Goal: Task Accomplishment & Management: Complete application form

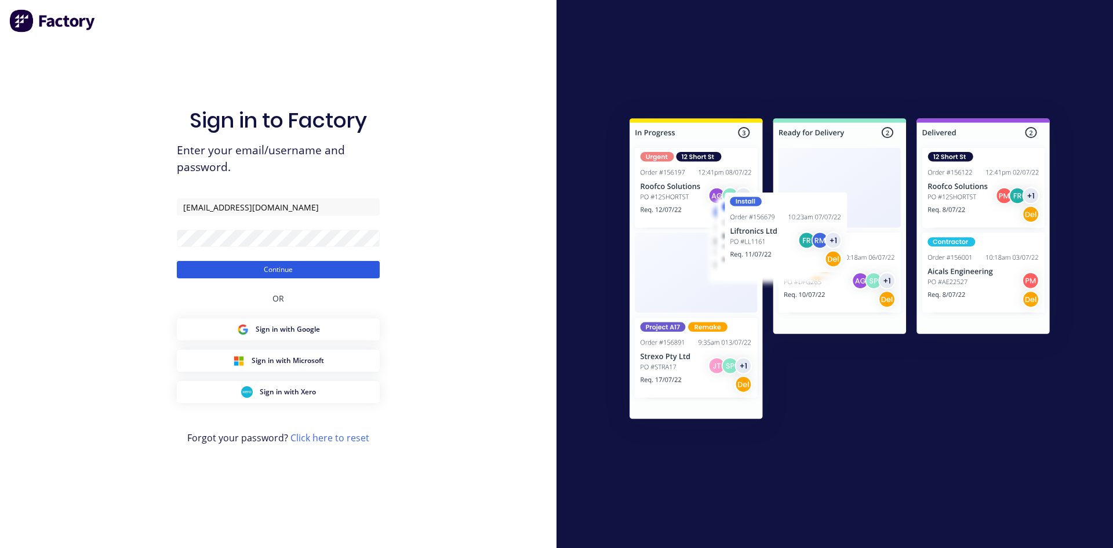
click at [366, 272] on button "Continue" at bounding box center [278, 269] width 203 height 17
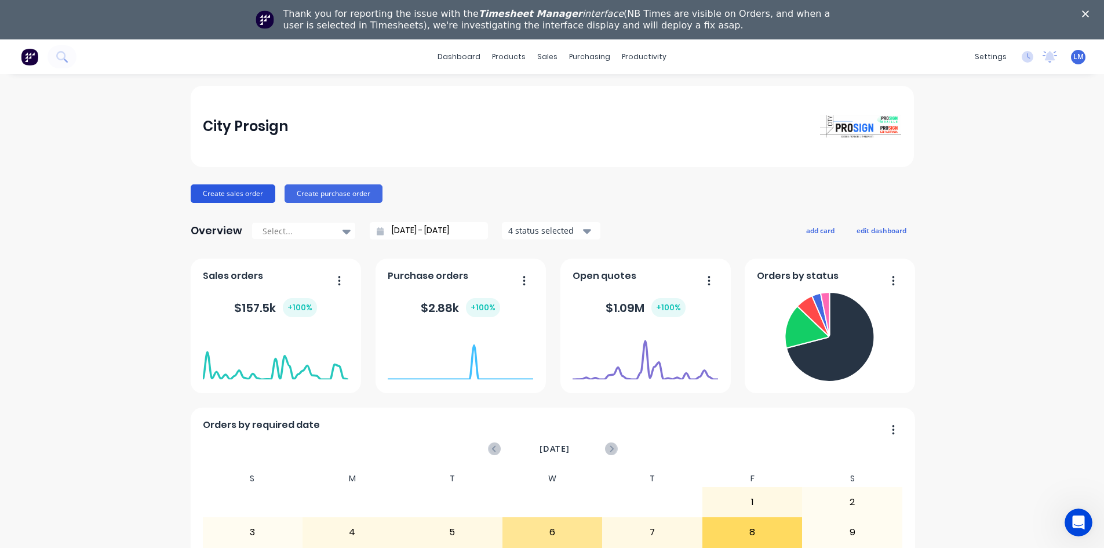
click at [240, 195] on button "Create sales order" at bounding box center [233, 193] width 85 height 19
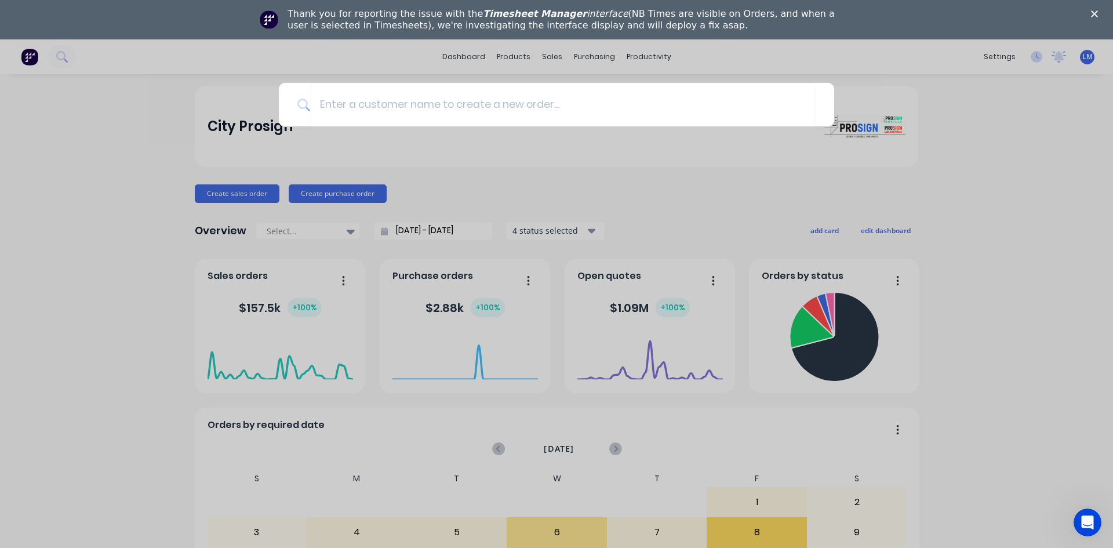
click at [1091, 14] on icon "Close" at bounding box center [1094, 13] width 7 height 7
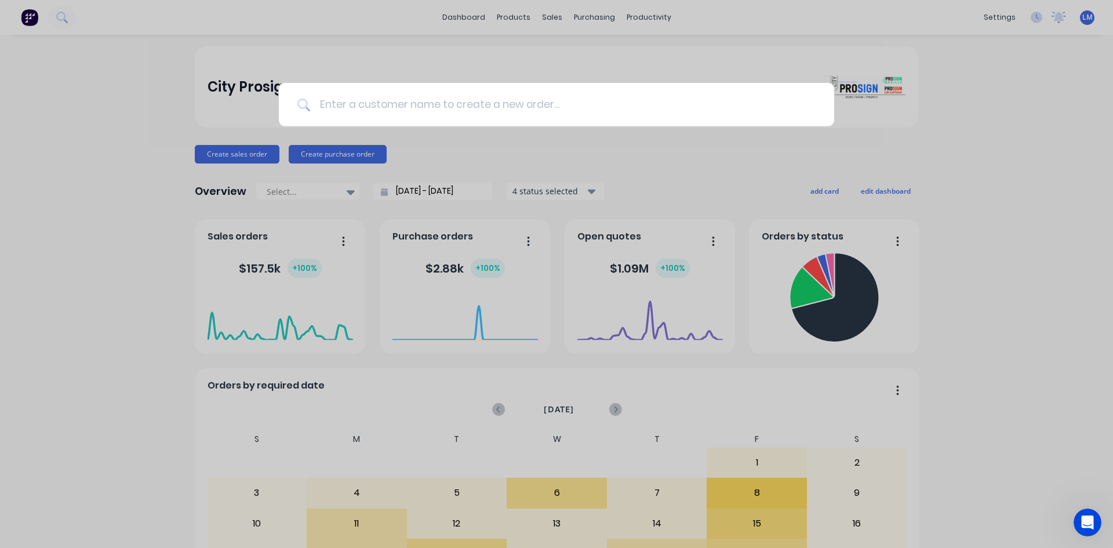
click at [353, 110] on input at bounding box center [562, 104] width 505 height 43
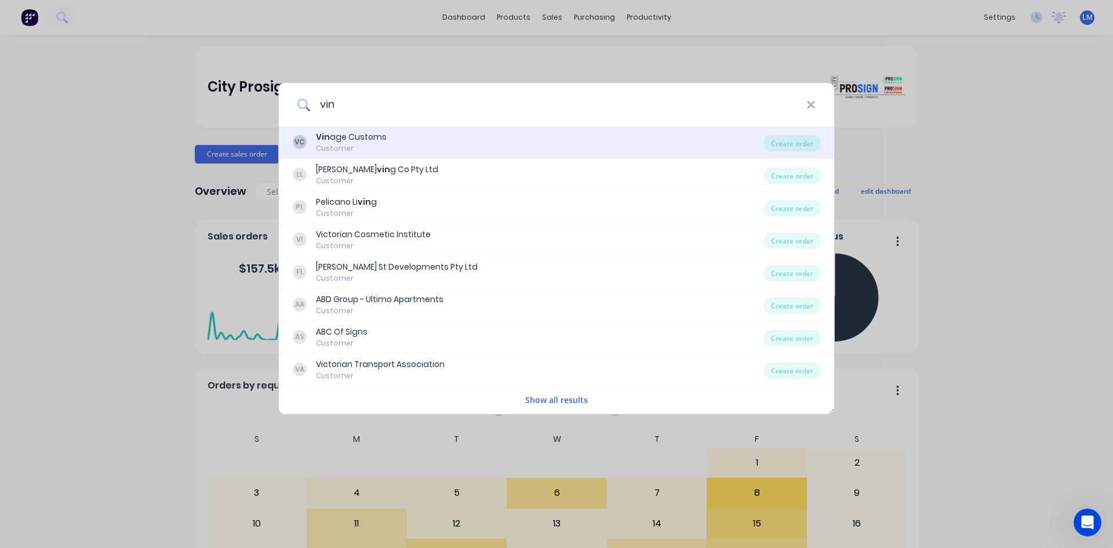
type input "vin"
click at [361, 138] on div "Vin age Customs" at bounding box center [351, 137] width 71 height 12
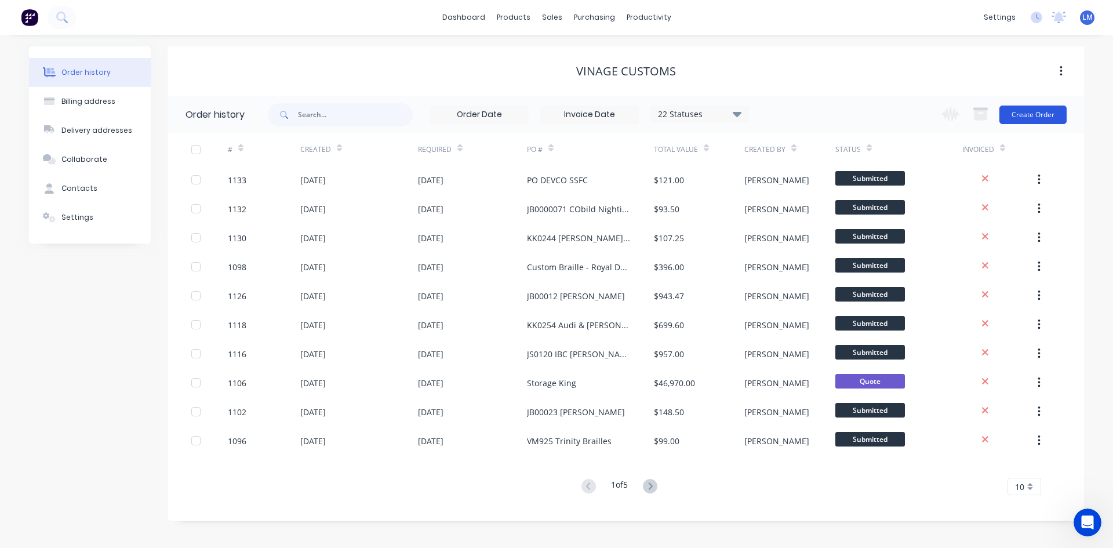
click at [1029, 108] on button "Create Order" at bounding box center [1032, 114] width 67 height 19
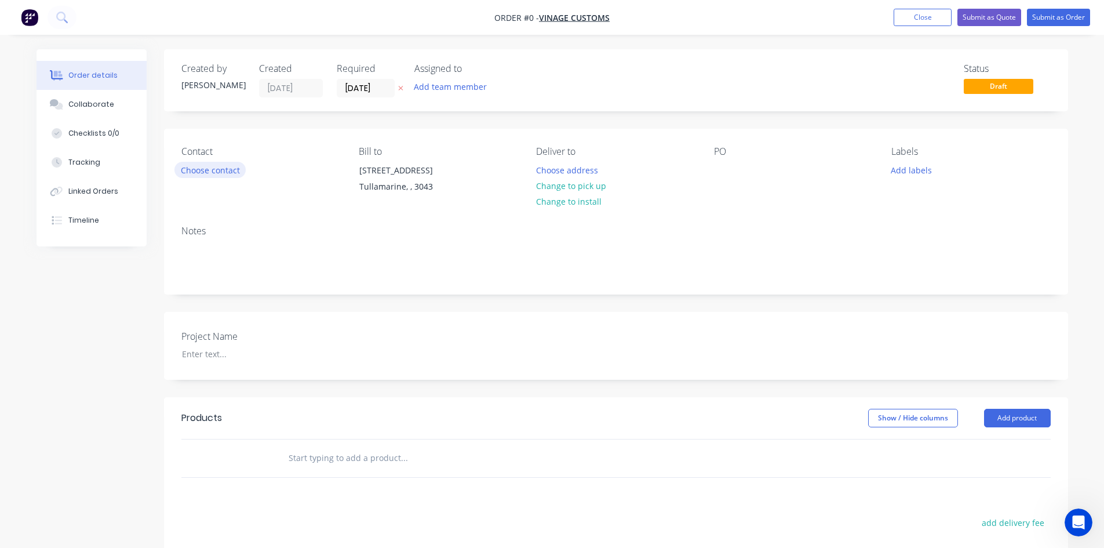
click at [228, 172] on button "Choose contact" at bounding box center [209, 170] width 71 height 16
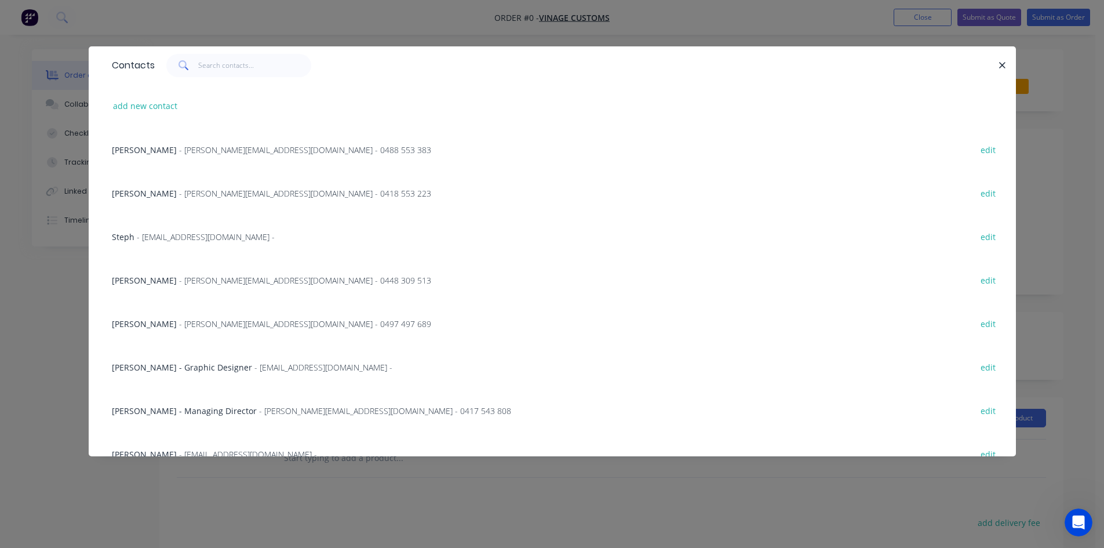
click at [198, 152] on span "- [PERSON_NAME][EMAIL_ADDRESS][DOMAIN_NAME] - 0488 553 383" at bounding box center [305, 149] width 252 height 11
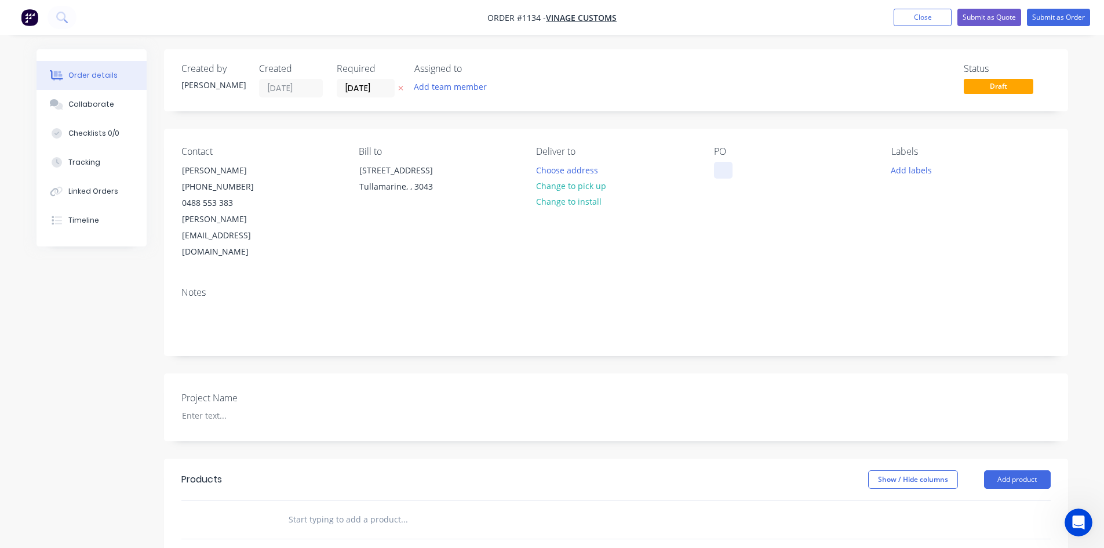
click at [725, 172] on div at bounding box center [723, 170] width 19 height 17
paste div
click at [203, 407] on div at bounding box center [245, 415] width 145 height 17
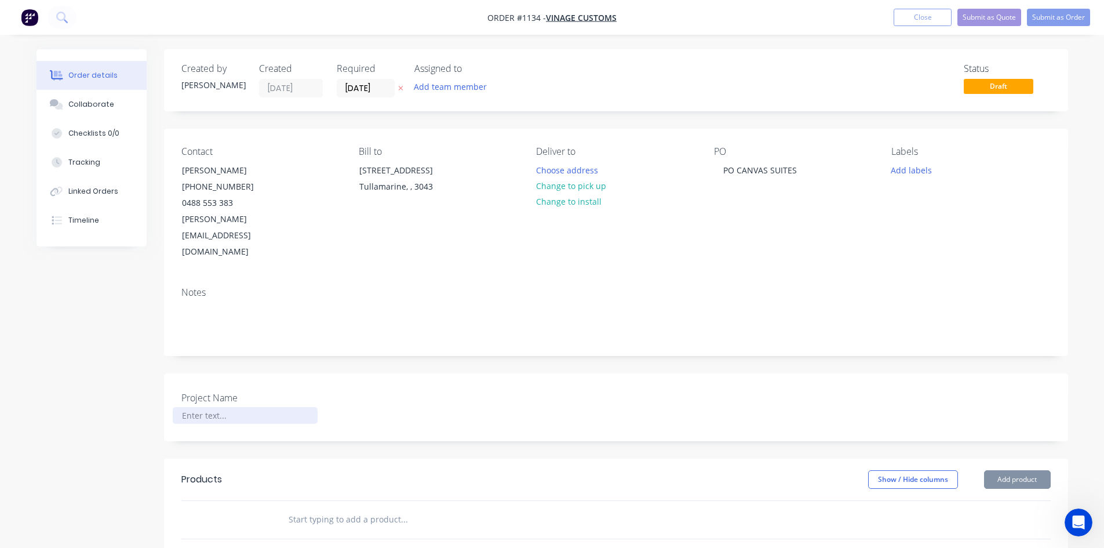
paste div
click at [577, 508] on div at bounding box center [453, 519] width 348 height 23
click at [358, 508] on input "text" at bounding box center [404, 519] width 232 height 23
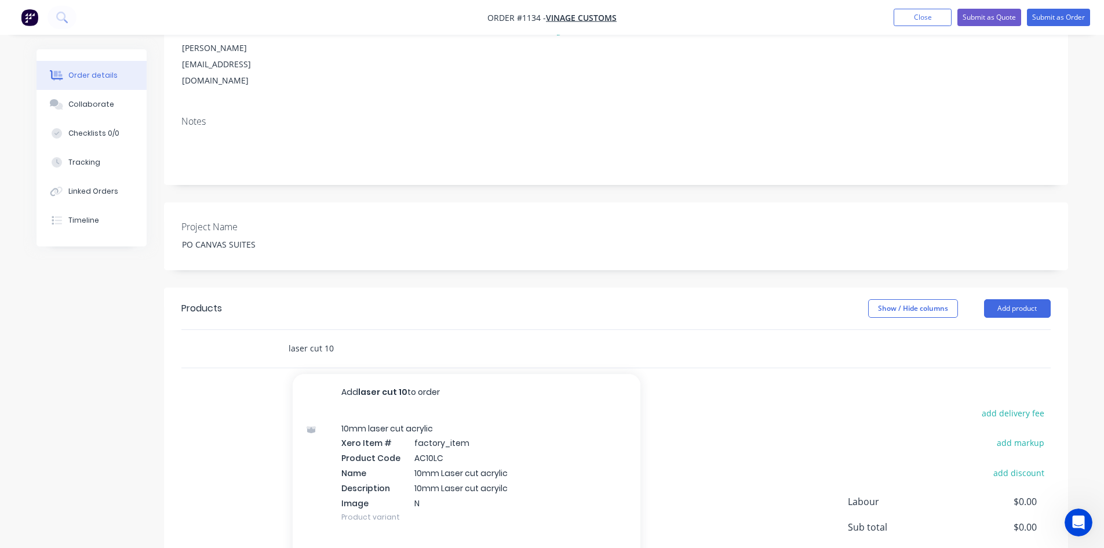
scroll to position [174, 0]
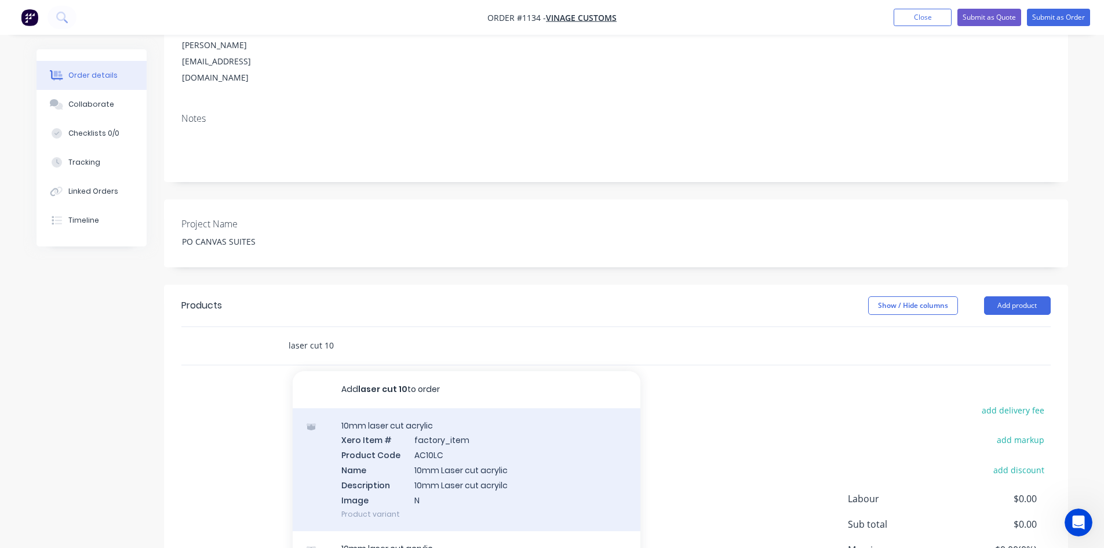
type input "laser cut 10"
click at [499, 440] on div "10mm laser cut acrylic Xero Item # factory_item Product Code AC10LC Name 10mm L…" at bounding box center [467, 469] width 348 height 123
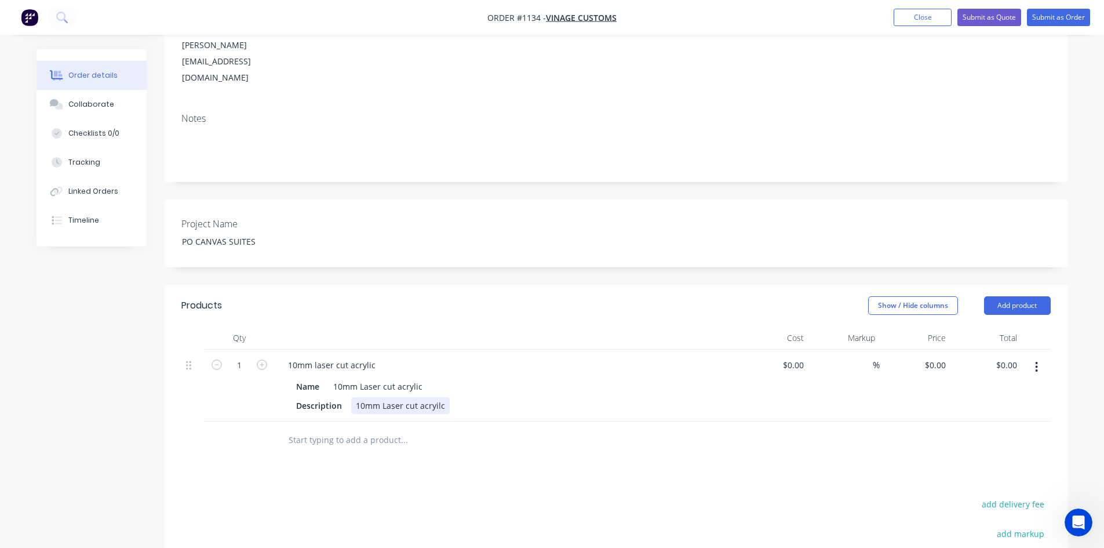
click at [444, 397] on div "10mm Laser cut acryilc" at bounding box center [400, 405] width 99 height 17
click at [529, 458] on div "Products Show / Hide columns Add product Qty Cost Markup Price Total 1 10mm las…" at bounding box center [616, 511] width 904 height 453
click at [544, 397] on div "10mm Laser cut acrylic - PAINTED DULUX BALTICA" at bounding box center [452, 405] width 202 height 17
click at [573, 473] on div "Products Show / Hide columns Add product Qty Cost Markup Price Total 1 10mm las…" at bounding box center [616, 523] width 904 height 477
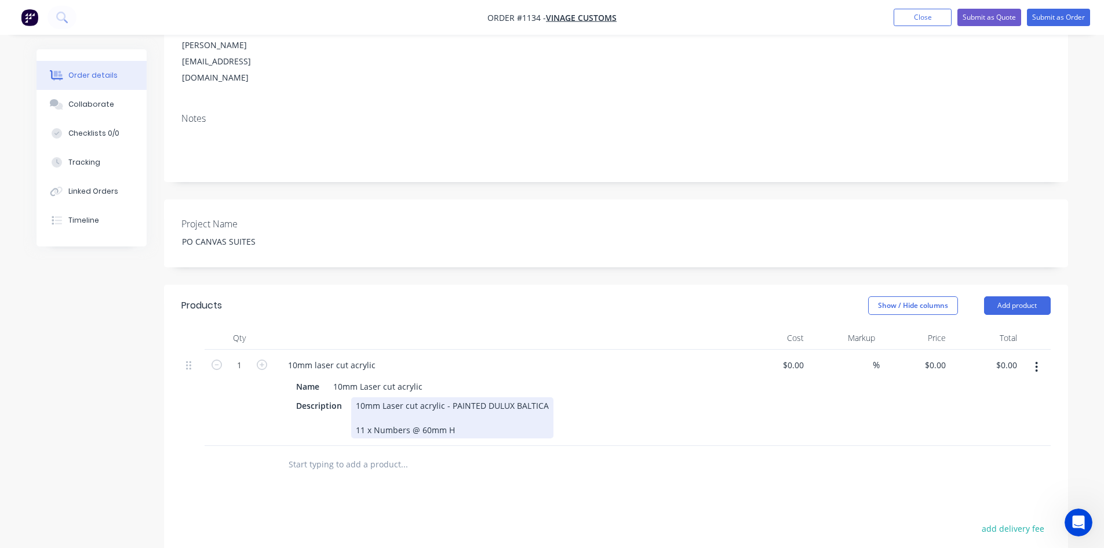
click at [471, 397] on div "10mm Laser cut acrylic - PAINTED DULUX BALTICA 11 x Numbers @ 60mm H" at bounding box center [452, 417] width 202 height 41
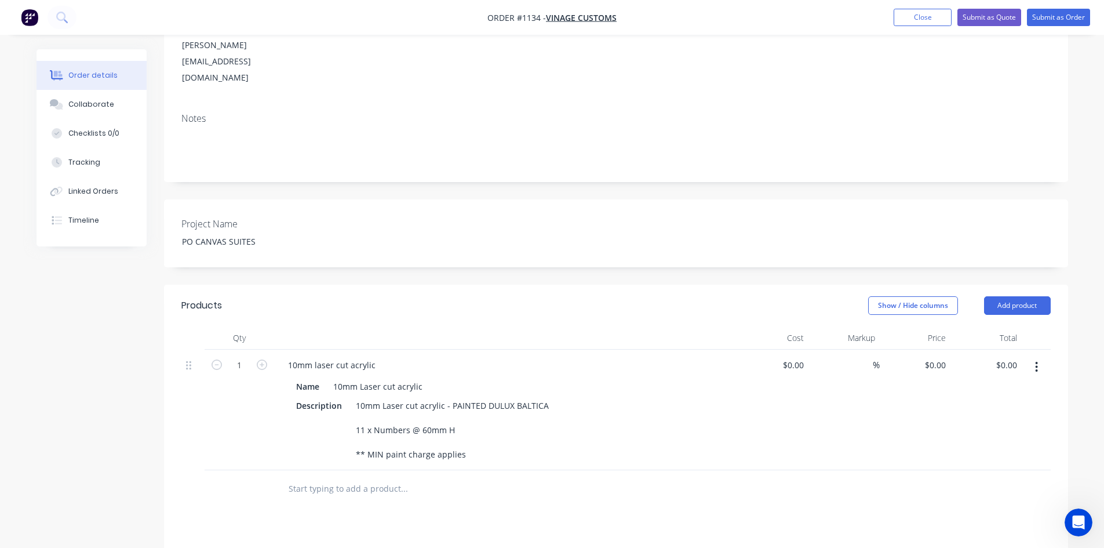
click at [768, 473] on div at bounding box center [615, 489] width 869 height 38
click at [861, 356] on input at bounding box center [865, 364] width 13 height 17
type input "40"
click at [800, 356] on input at bounding box center [795, 364] width 27 height 17
type input "$150.00"
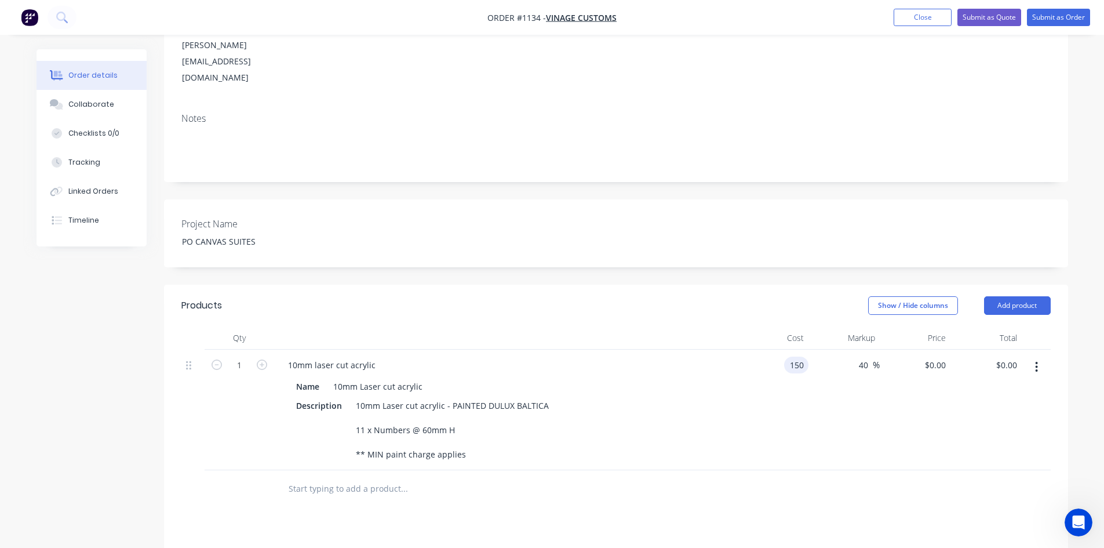
type input "$210.00"
click at [692, 470] on div at bounding box center [615, 489] width 869 height 38
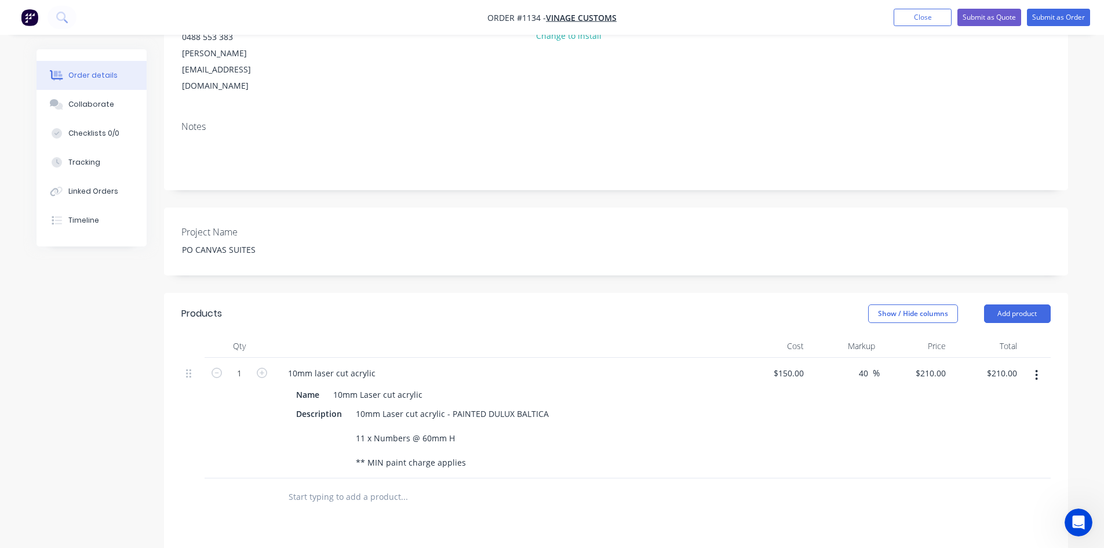
scroll to position [0, 0]
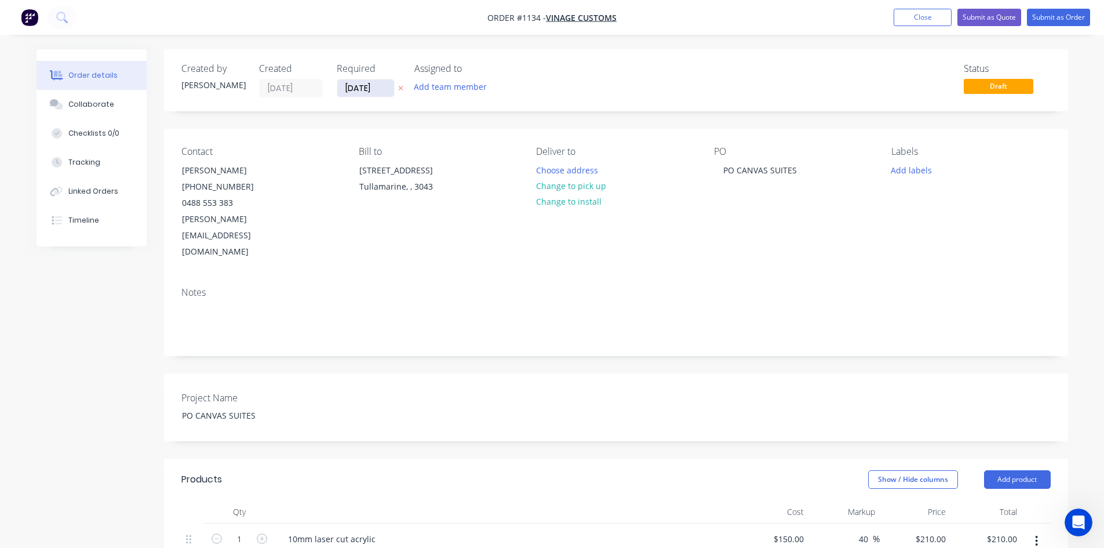
click at [370, 86] on input "[DATE]" at bounding box center [365, 87] width 57 height 17
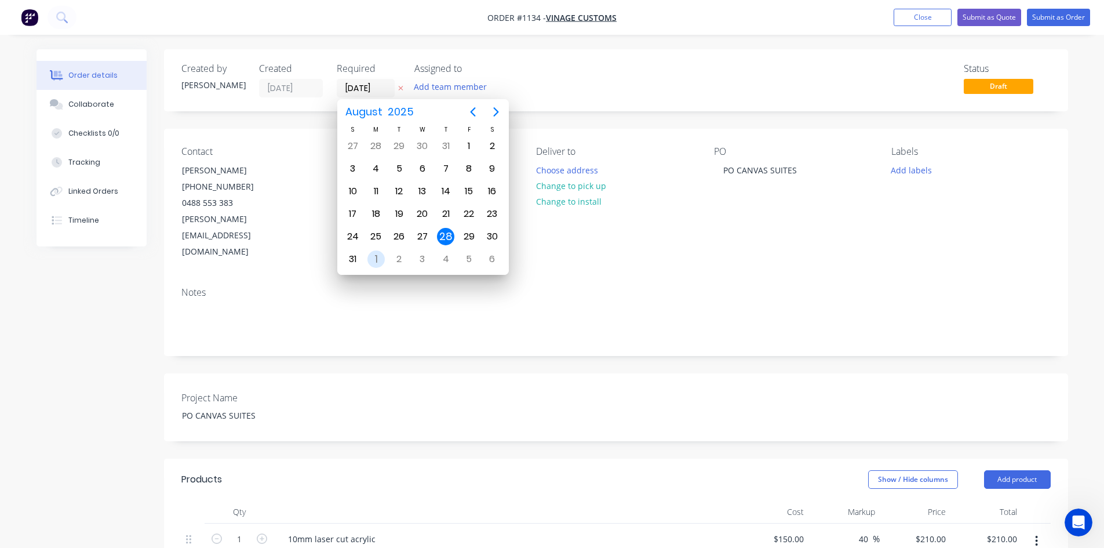
click at [377, 262] on div "1" at bounding box center [375, 258] width 17 height 17
type input "[DATE]"
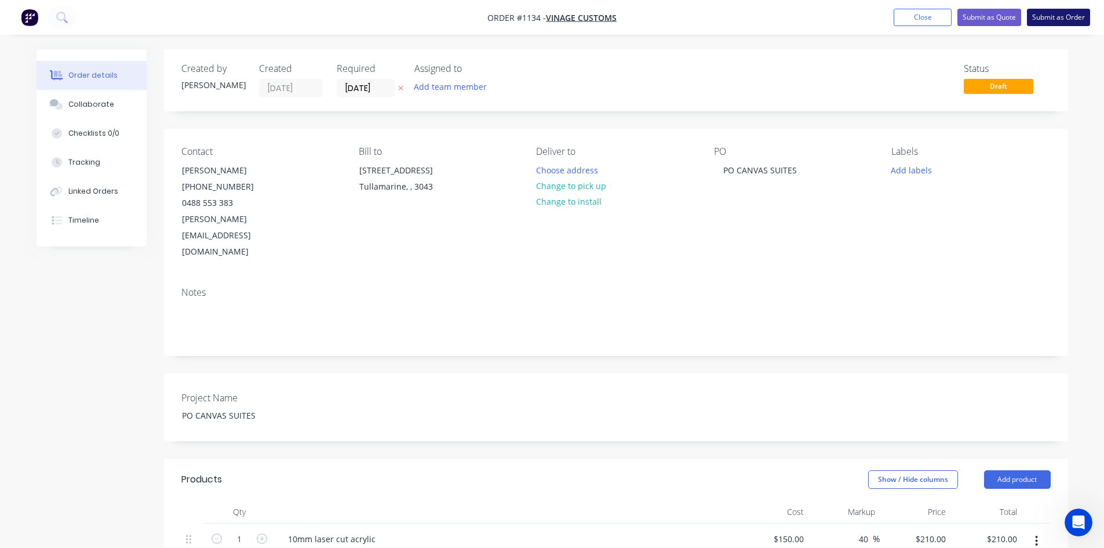
click at [1047, 21] on button "Submit as Order" at bounding box center [1058, 17] width 63 height 17
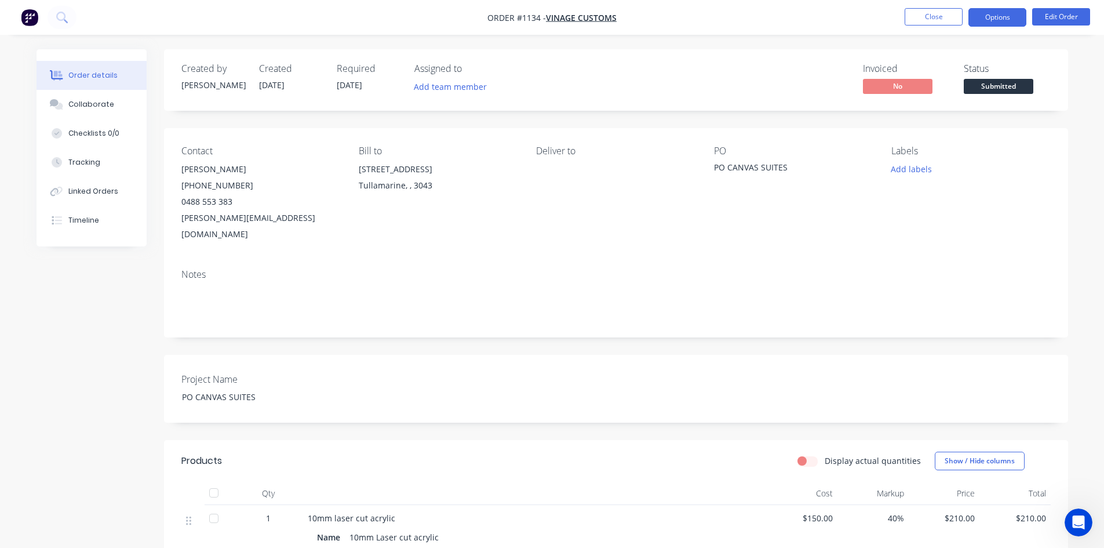
click at [1000, 20] on button "Options" at bounding box center [997, 17] width 58 height 19
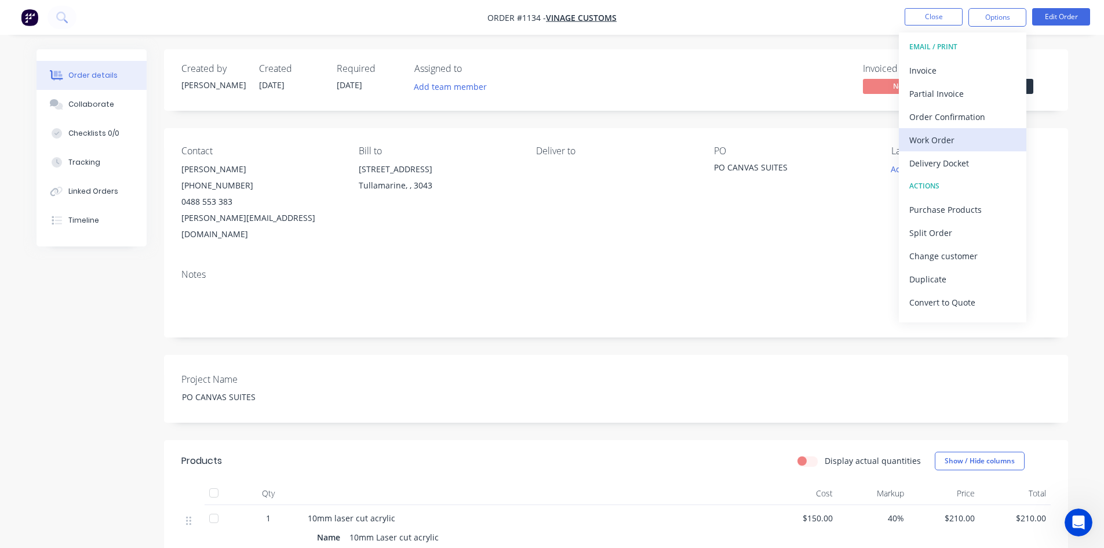
click at [956, 147] on div "Work Order" at bounding box center [962, 140] width 107 height 17
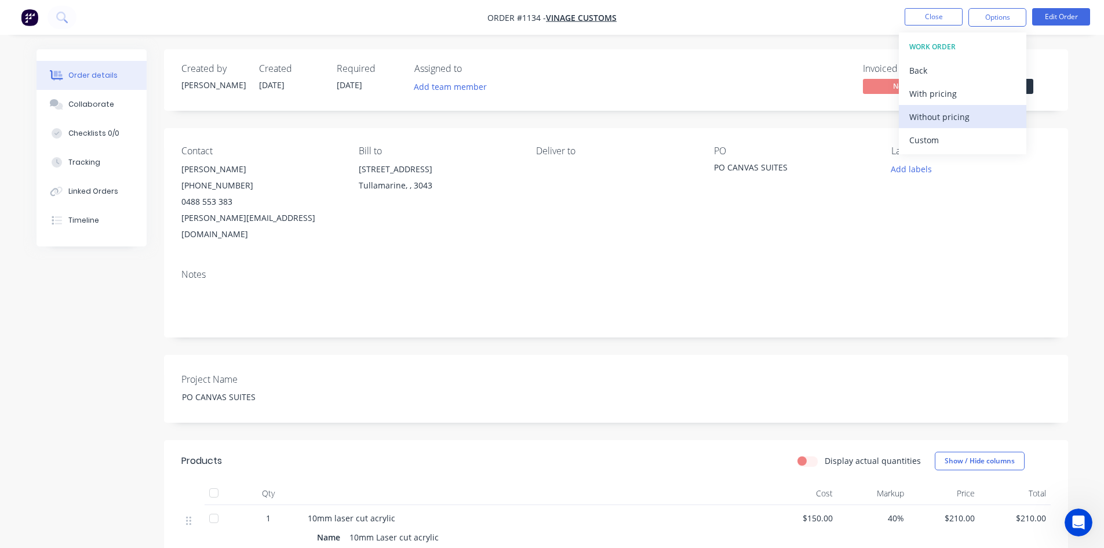
click at [952, 120] on div "Without pricing" at bounding box center [962, 116] width 107 height 17
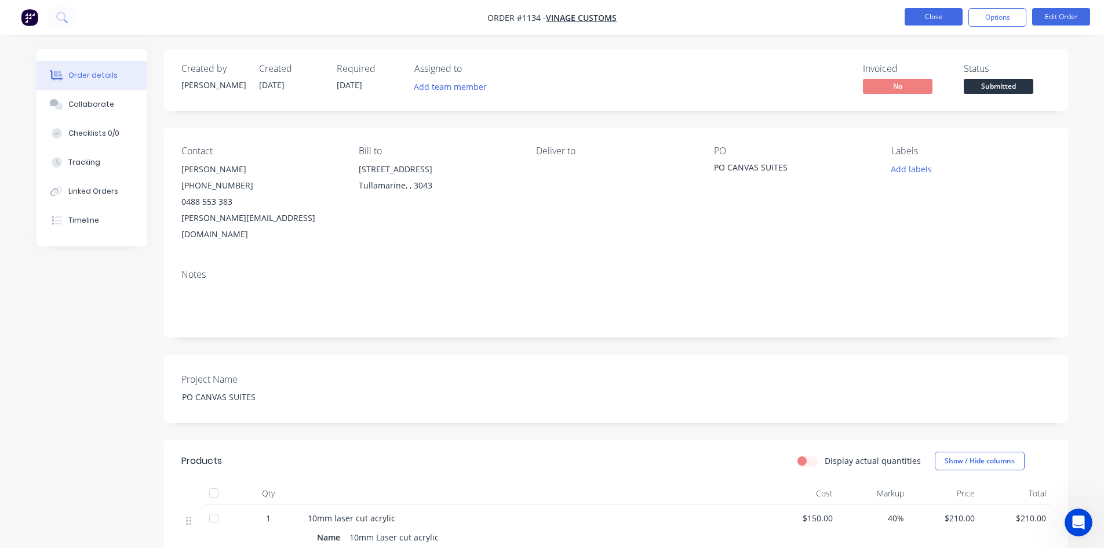
click at [939, 19] on button "Close" at bounding box center [934, 16] width 58 height 17
